Goal: Task Accomplishment & Management: Complete application form

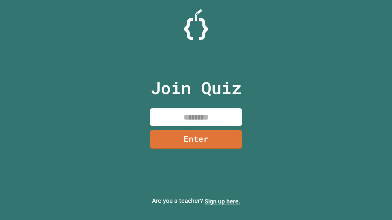
click at [222, 202] on link "Sign up here." at bounding box center [223, 201] width 36 height 7
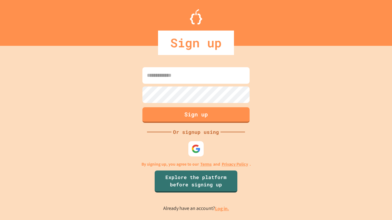
click at [222, 209] on link "Log in." at bounding box center [222, 209] width 14 height 6
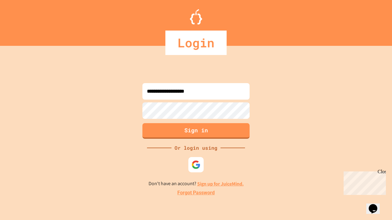
type input "**********"
